Goal: Information Seeking & Learning: Learn about a topic

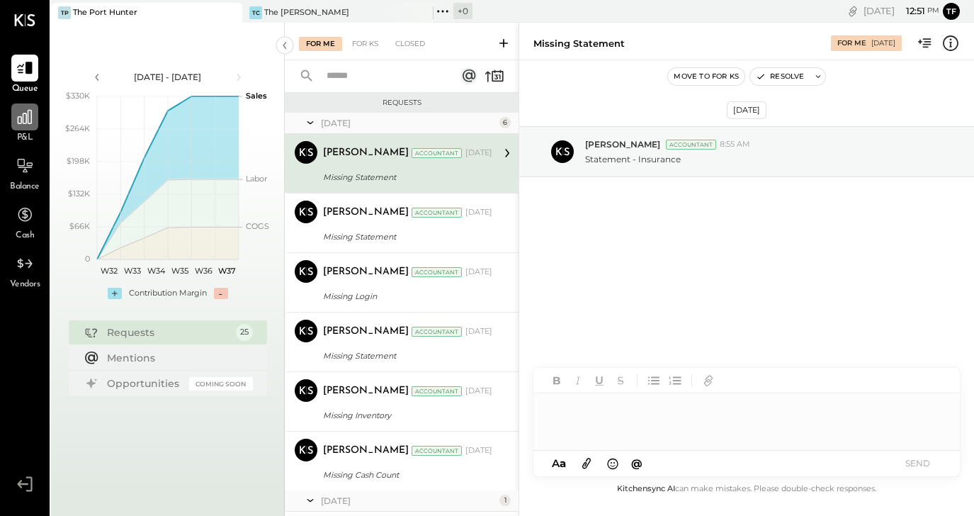
click at [25, 128] on div at bounding box center [24, 116] width 27 height 27
